Goal: Information Seeking & Learning: Learn about a topic

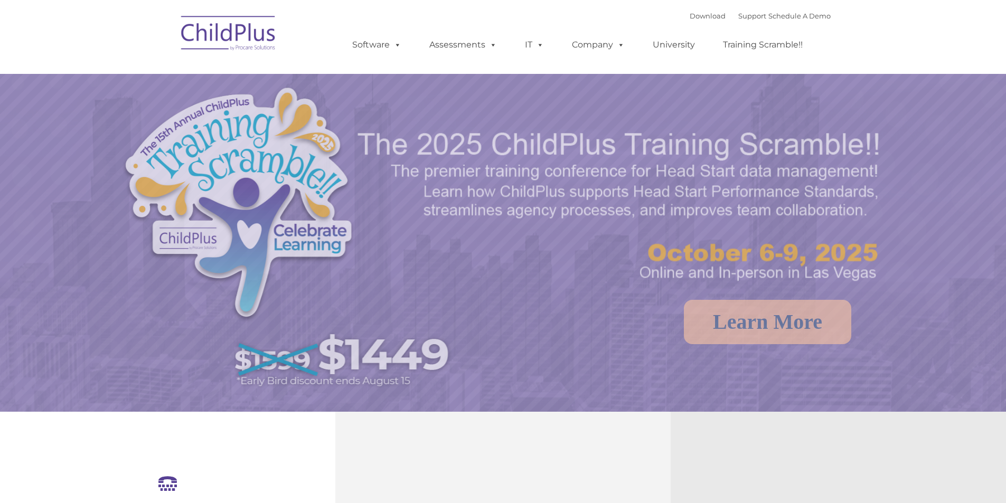
select select "MEDIUM"
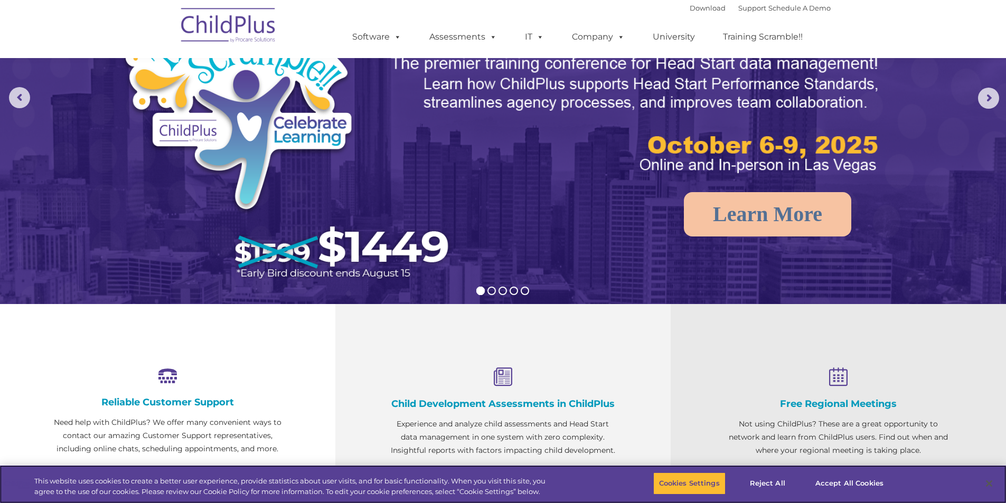
scroll to position [80, 0]
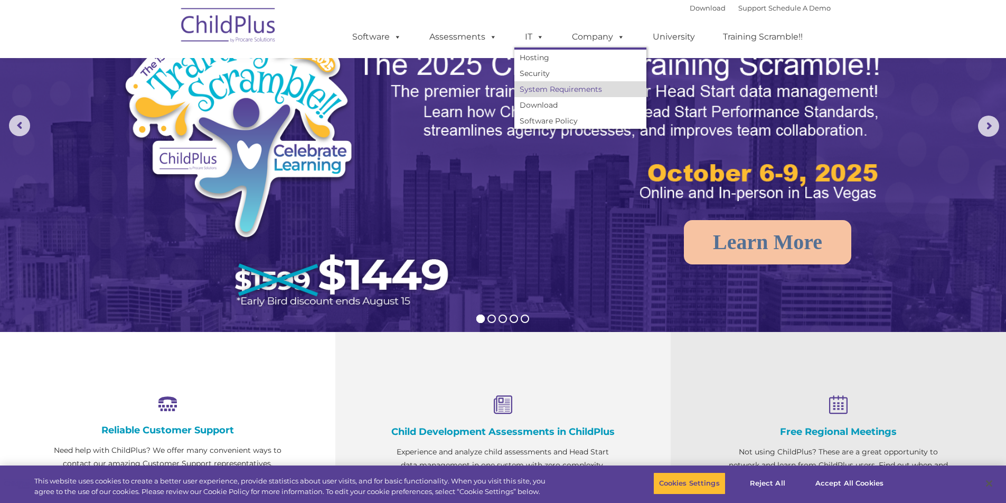
click at [545, 88] on link "System Requirements" at bounding box center [580, 89] width 132 height 16
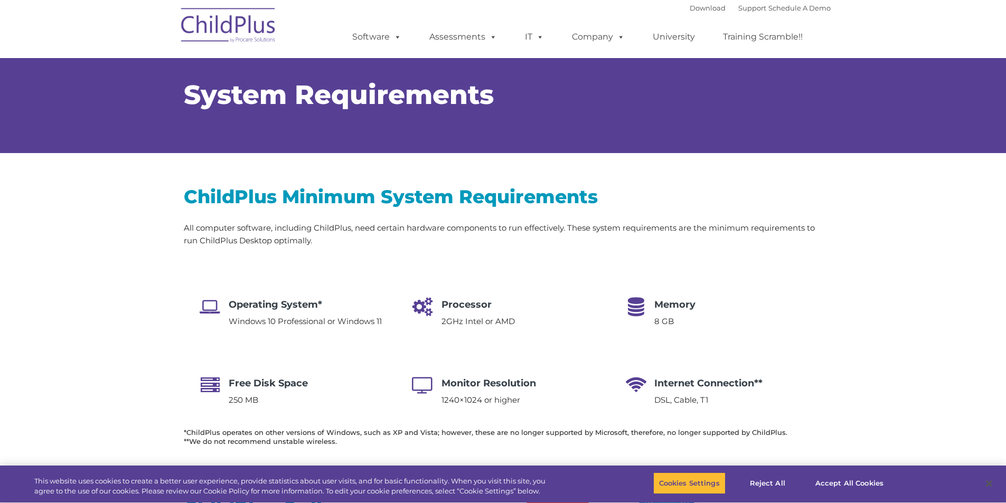
select select "MEDIUM"
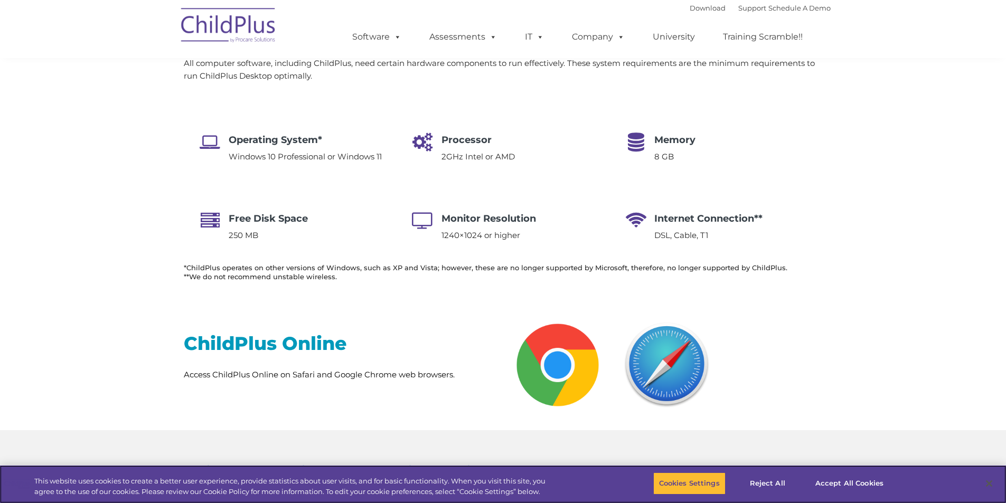
scroll to position [157, 0]
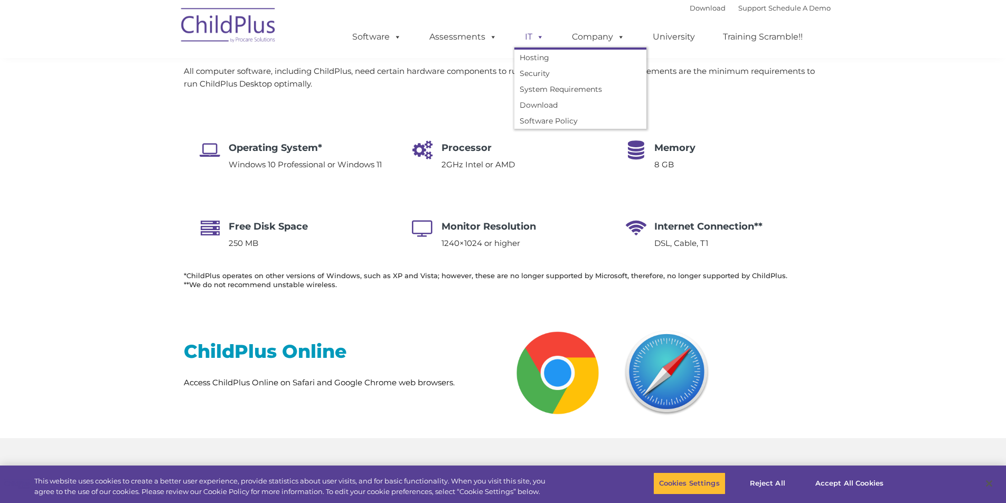
click at [532, 31] on link "IT" at bounding box center [534, 36] width 40 height 21
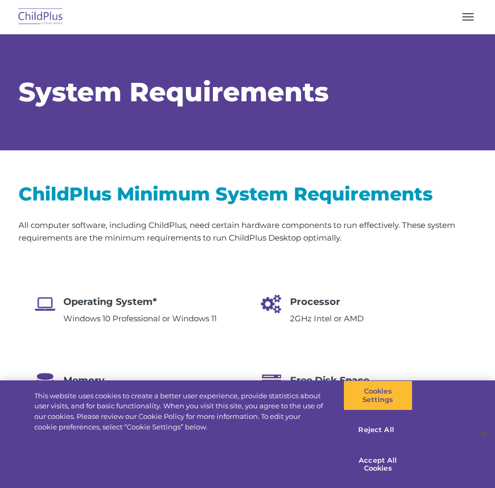
click at [63, 21] on img at bounding box center [41, 17] width 50 height 25
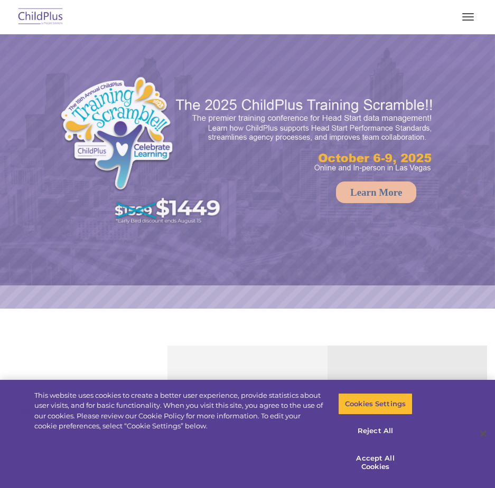
select select "MEDIUM"
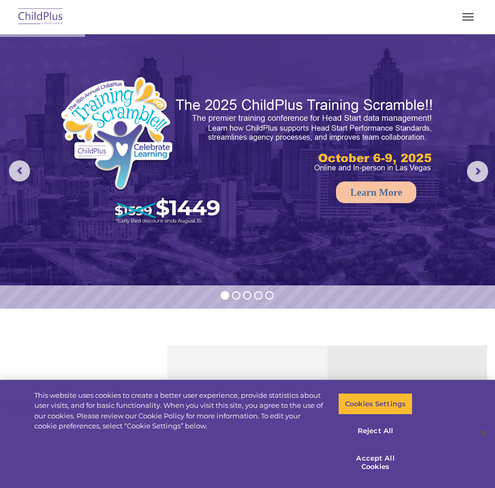
click at [467, 18] on button "button" at bounding box center [468, 16] width 22 height 17
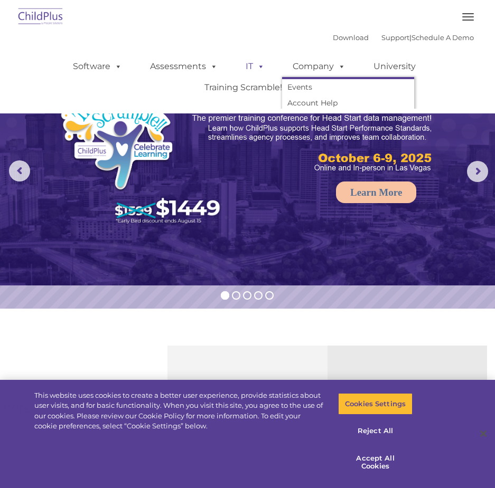
click at [253, 67] on span at bounding box center [259, 66] width 12 height 10
click at [253, 68] on span at bounding box center [259, 66] width 12 height 10
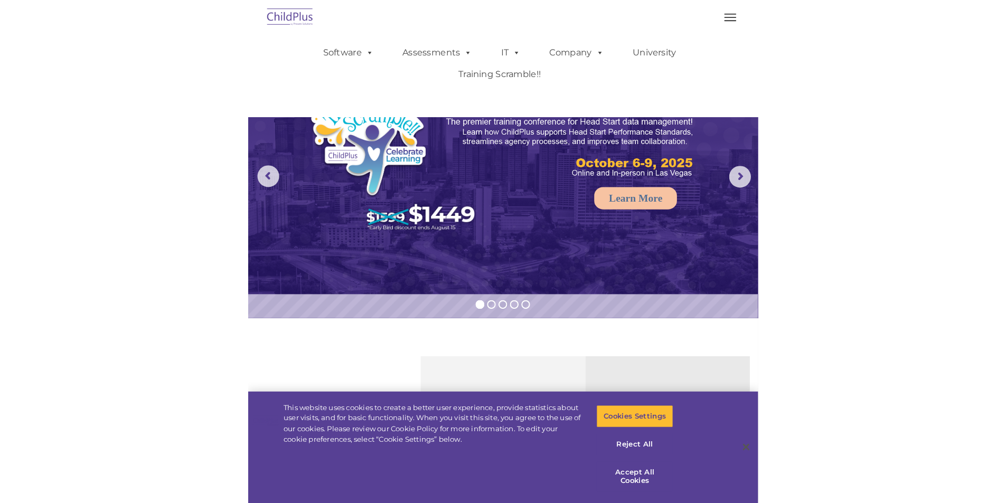
scroll to position [27, 0]
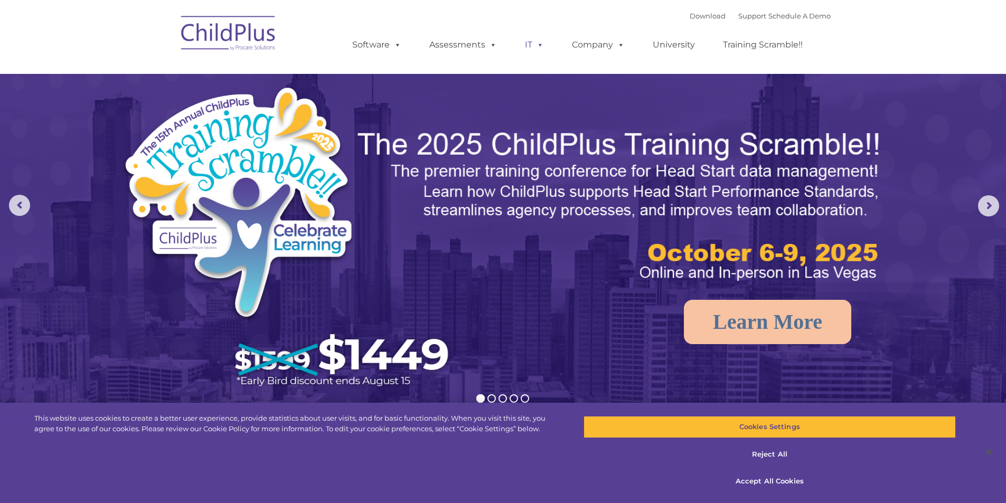
click at [494, 46] on link "IT" at bounding box center [534, 44] width 40 height 21
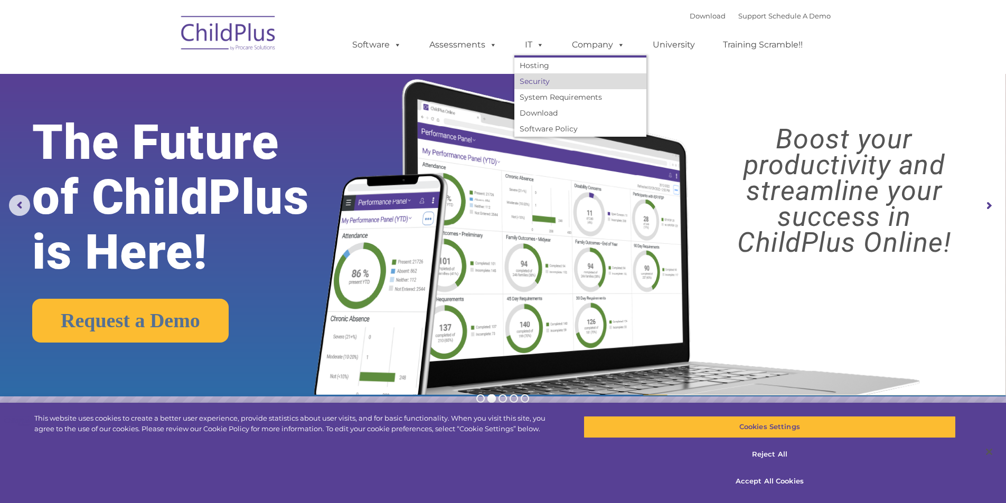
click at [494, 80] on link "Security" at bounding box center [580, 81] width 132 height 16
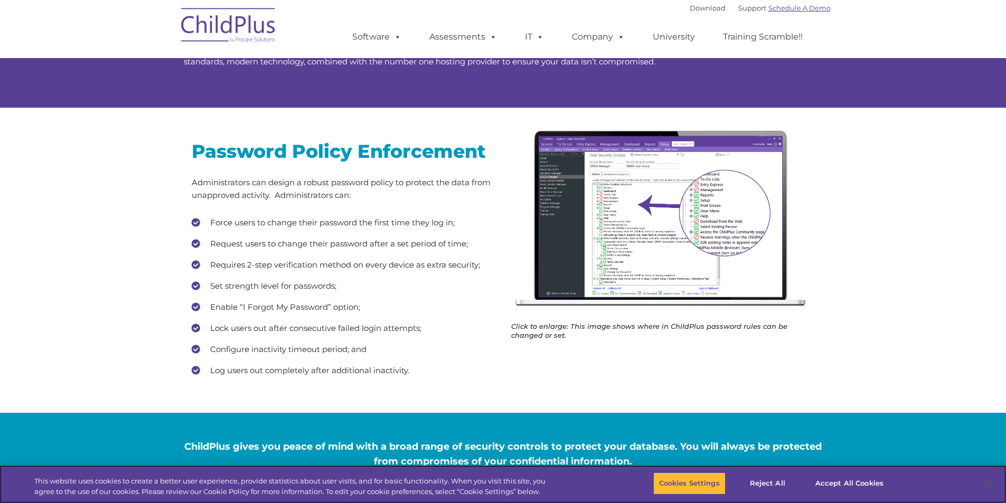
scroll to position [78, 0]
